Goal: Transaction & Acquisition: Obtain resource

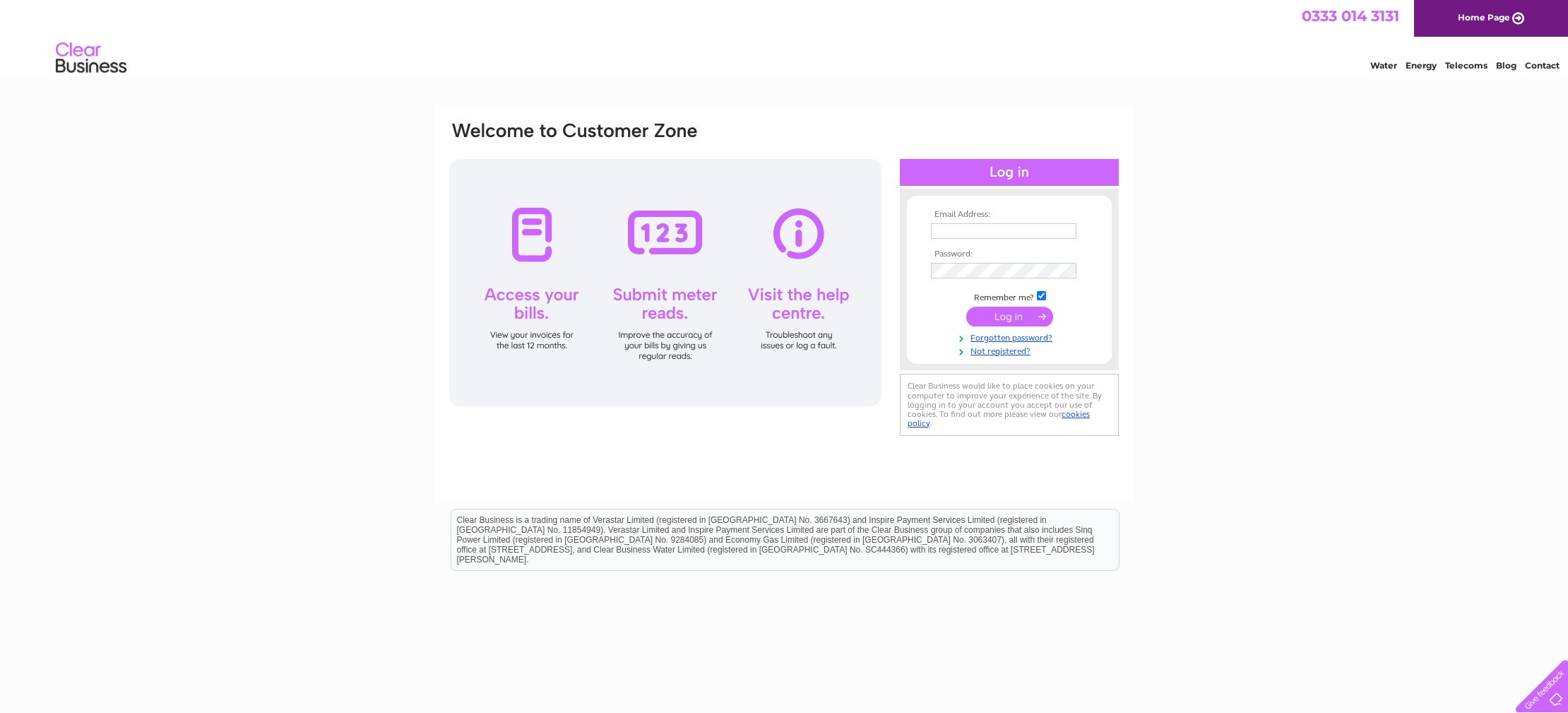
click at [939, 231] on input "text" at bounding box center [1003, 231] width 145 height 15
type input "[EMAIL_ADDRESS][DOMAIN_NAME]"
click at [966, 308] on input "submit" at bounding box center [1009, 318] width 87 height 20
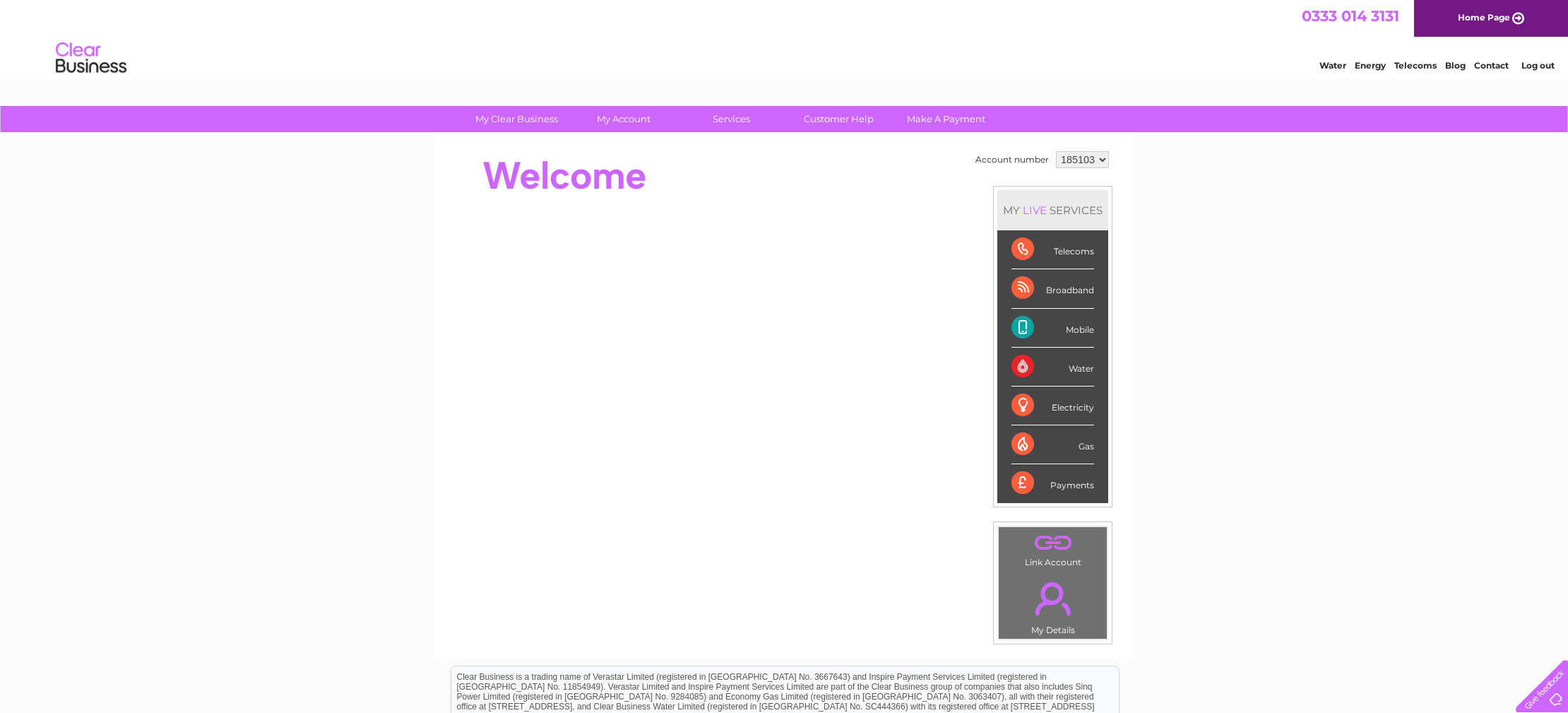
click at [1072, 253] on div "Telecoms" at bounding box center [1053, 250] width 82 height 39
click at [1025, 330] on div "Mobile" at bounding box center [1053, 328] width 82 height 39
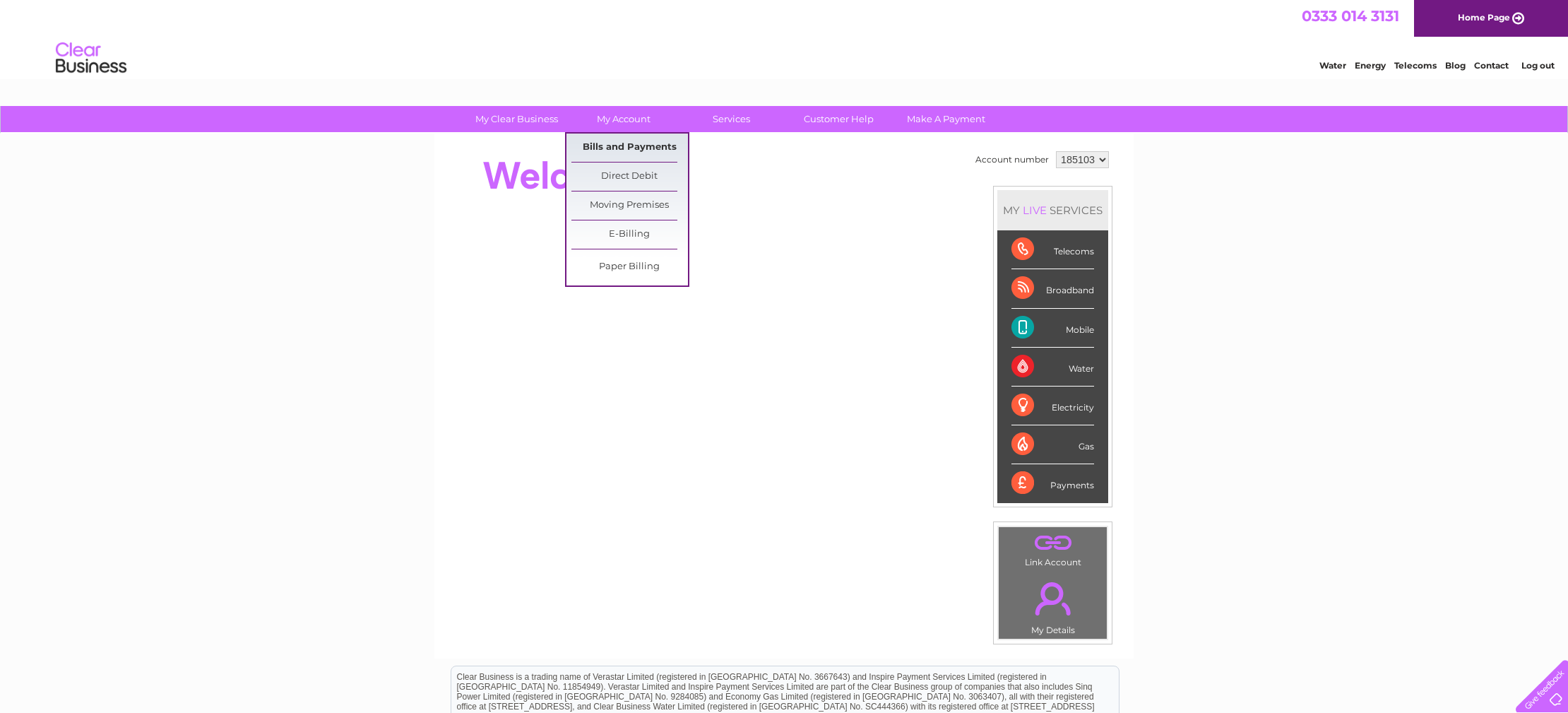
click at [638, 145] on link "Bills and Payments" at bounding box center [630, 148] width 117 height 29
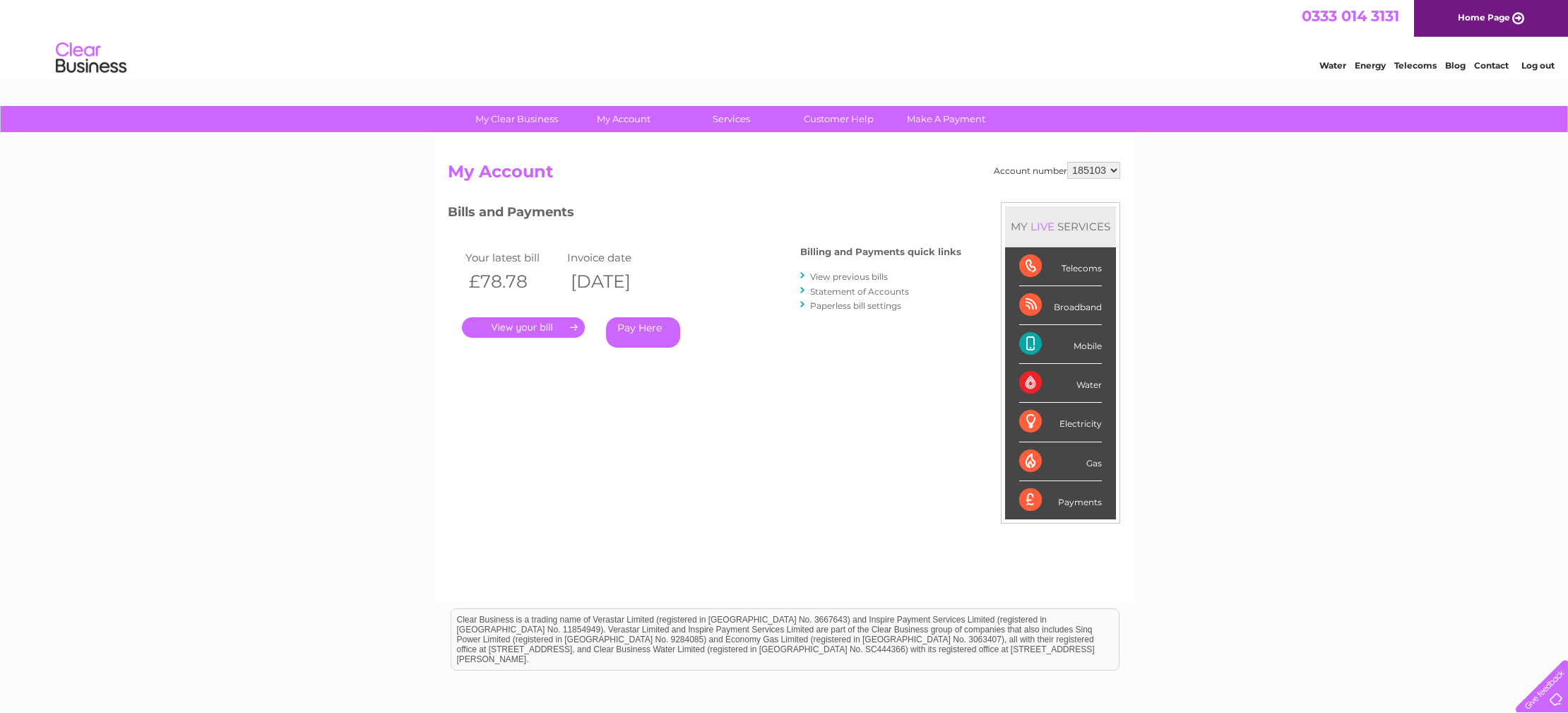
click at [526, 328] on link "." at bounding box center [523, 327] width 123 height 20
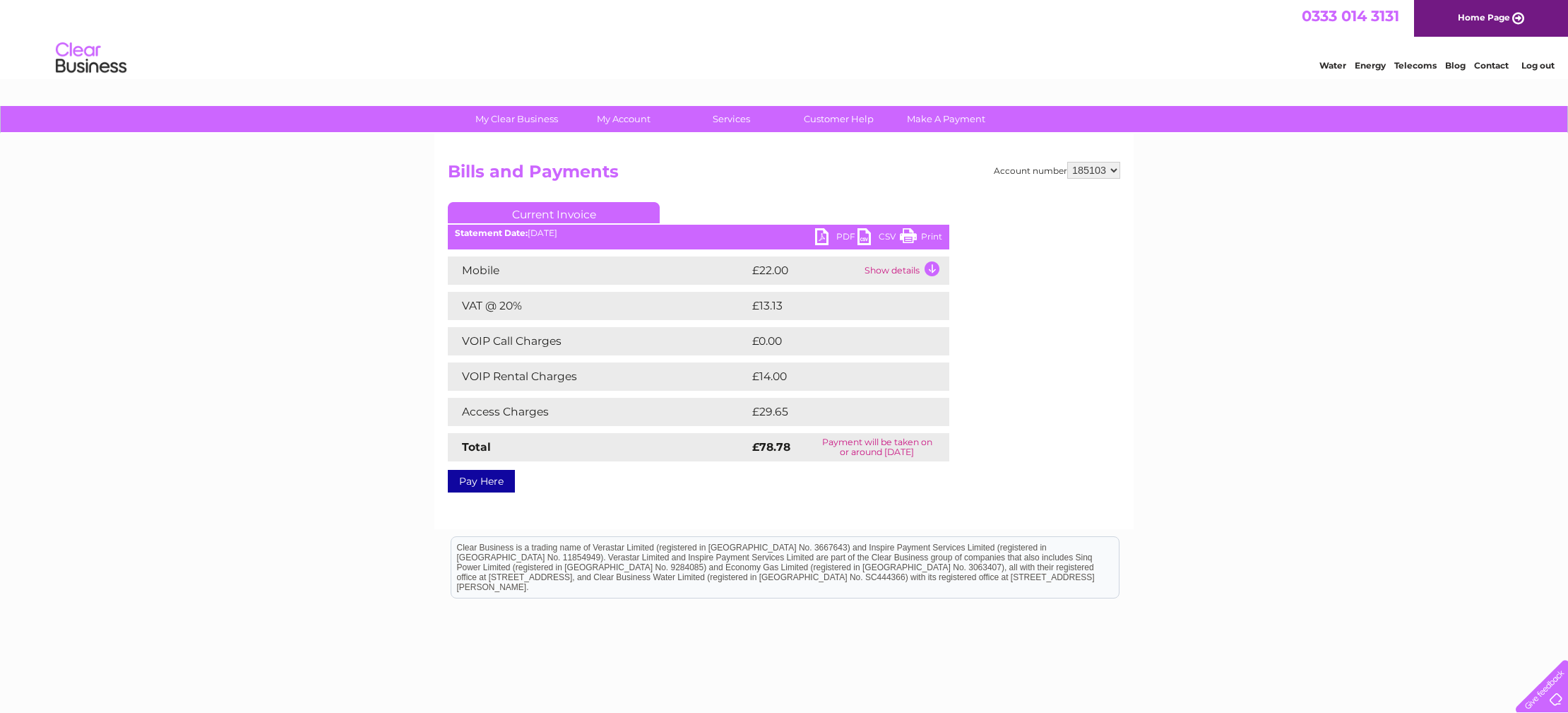
click at [821, 236] on link "PDF" at bounding box center [837, 238] width 42 height 20
click at [1112, 170] on select "185103 321033" at bounding box center [1094, 170] width 53 height 17
select select "321033"
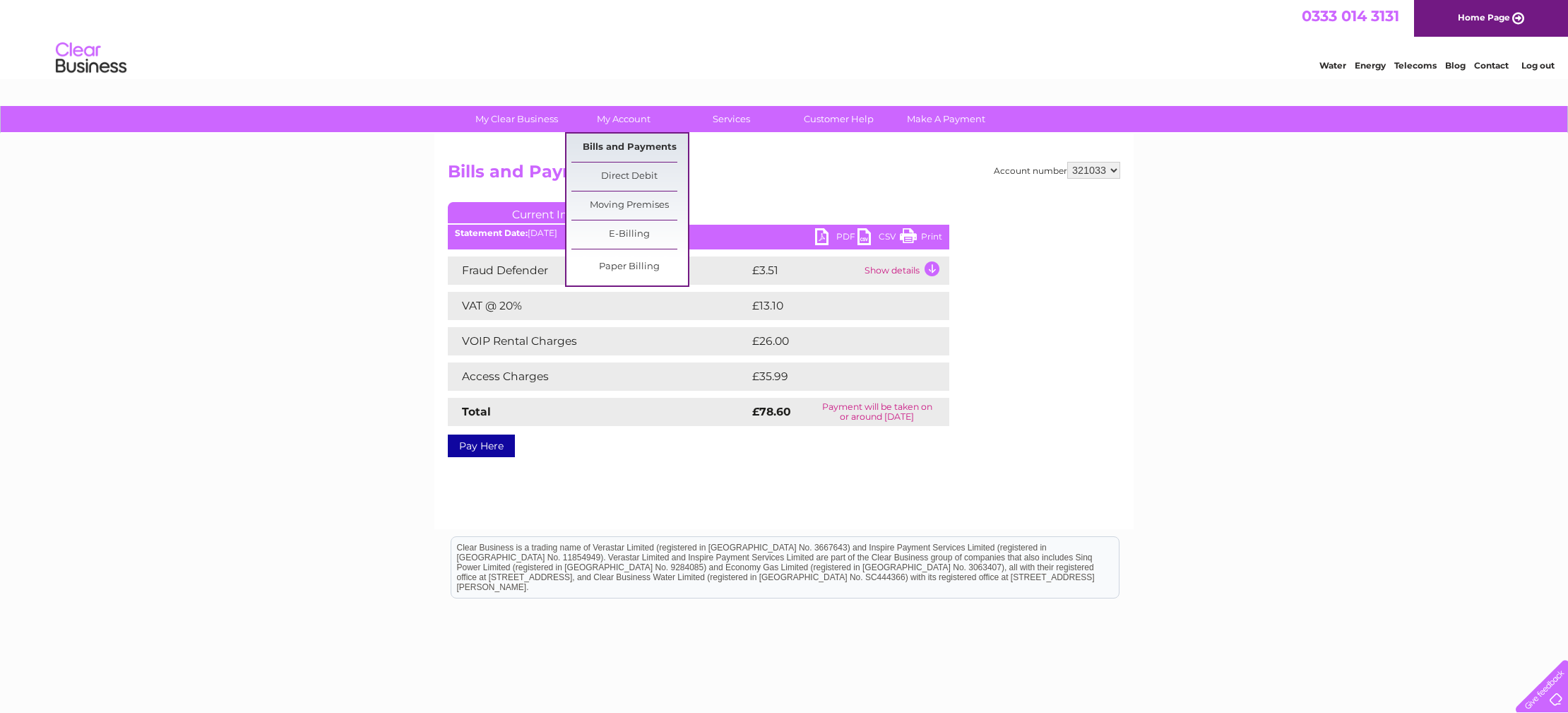
click at [612, 142] on link "Bills and Payments" at bounding box center [630, 148] width 117 height 29
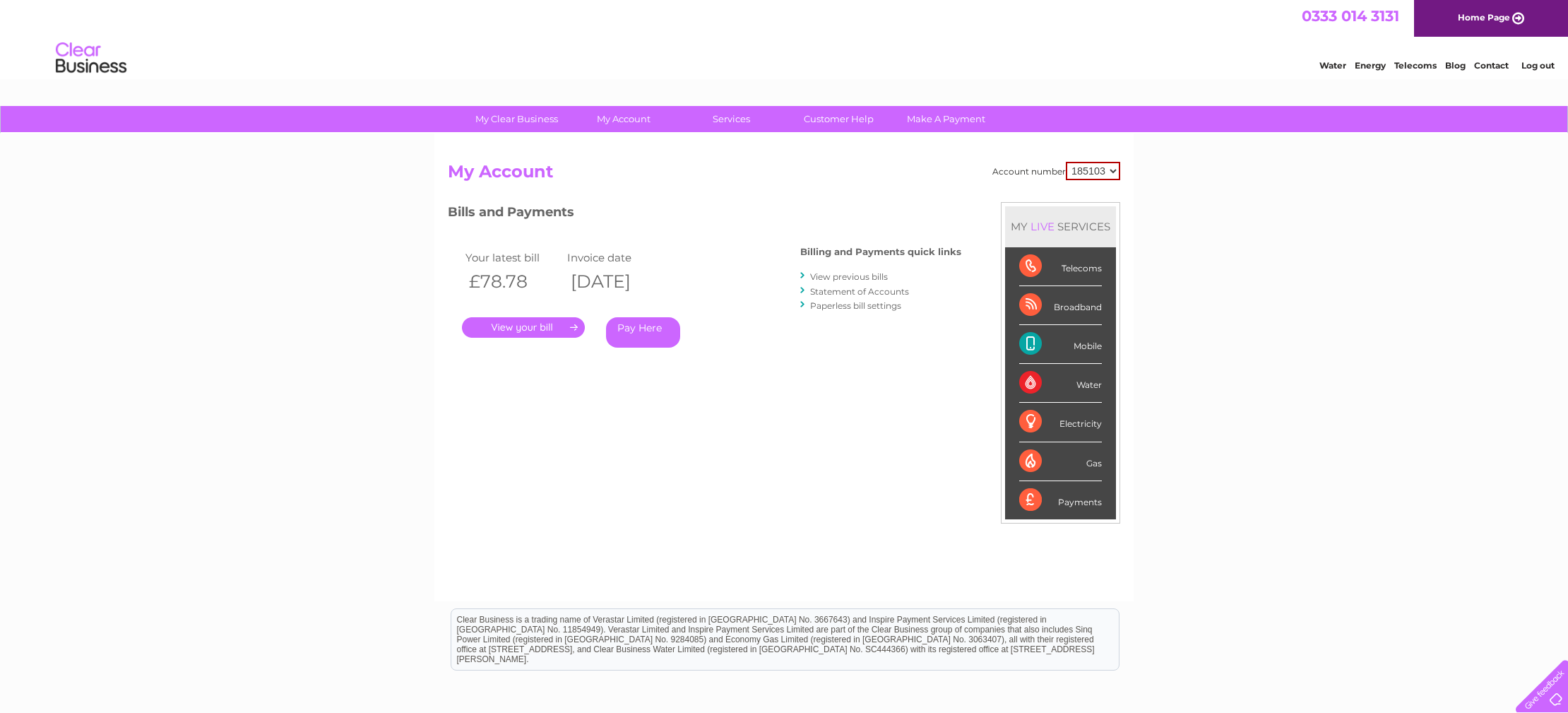
click at [525, 328] on link "." at bounding box center [523, 327] width 123 height 20
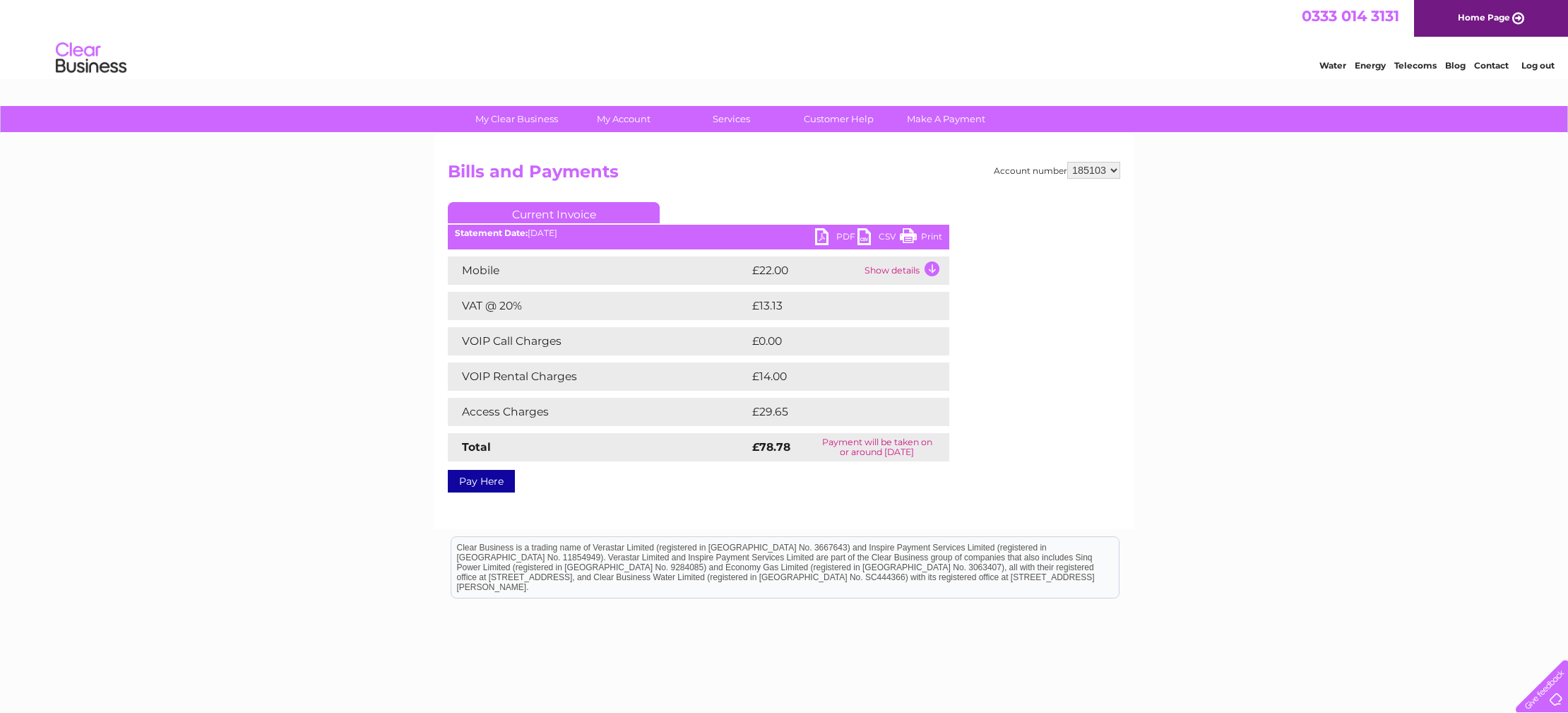
click at [824, 237] on link "PDF" at bounding box center [837, 238] width 42 height 20
click at [1111, 169] on select "185103 321033" at bounding box center [1094, 170] width 53 height 17
select select "321033"
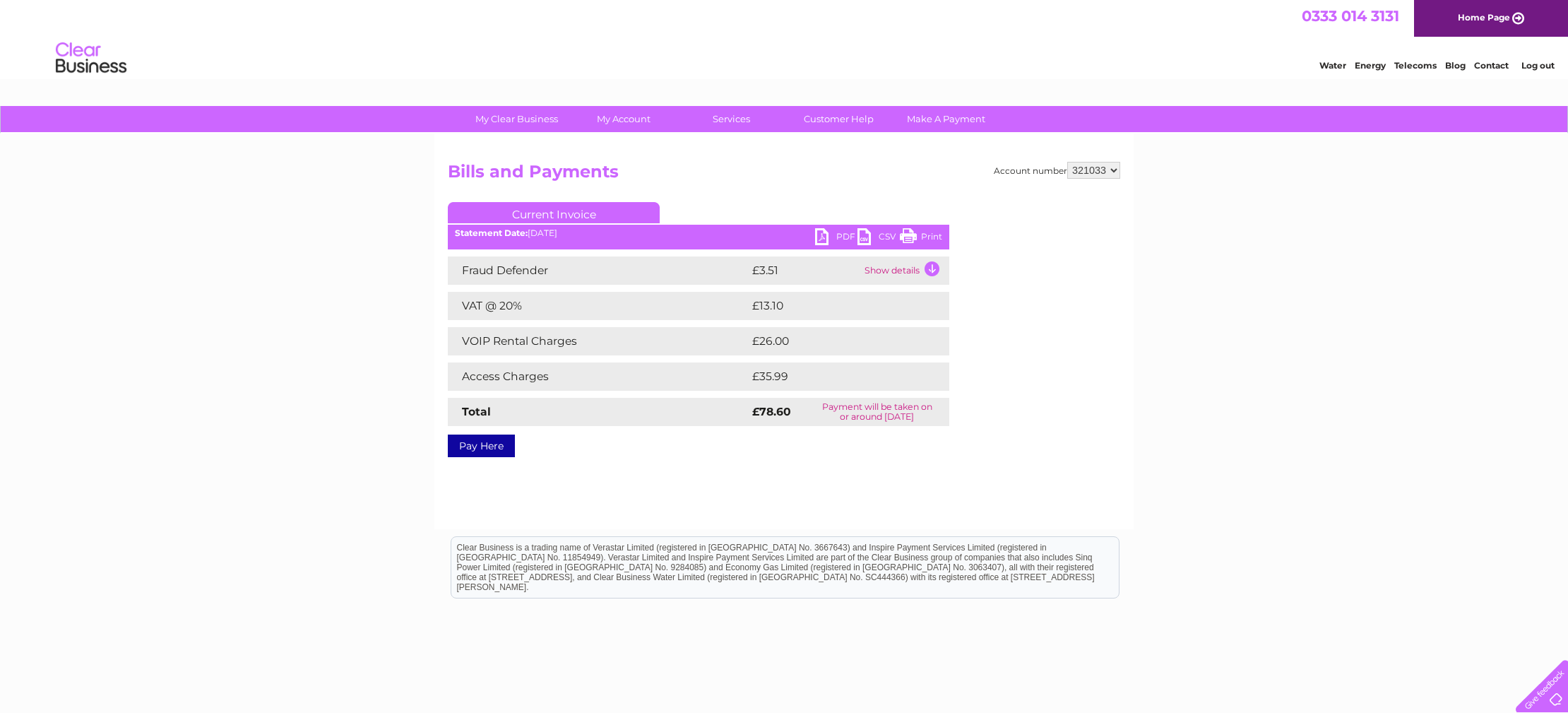
click at [824, 236] on link "PDF" at bounding box center [837, 238] width 42 height 20
click at [1545, 64] on link "Log out" at bounding box center [1538, 65] width 33 height 11
